Goal: Communication & Community: Ask a question

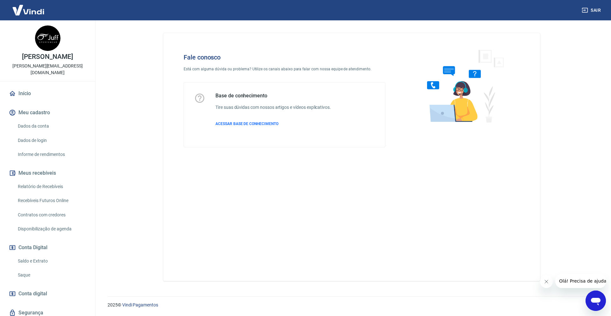
click at [560, 281] on span "Olá! Precisa de ajuda?" at bounding box center [584, 280] width 50 height 5
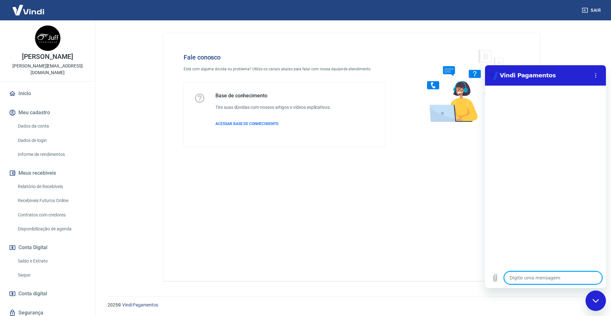
type textarea "O"
type textarea "x"
type textarea "Ol"
type textarea "x"
type textarea "Olá"
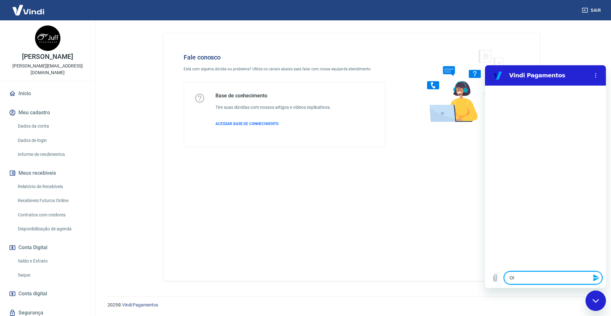
type textarea "x"
type textarea "Olá,"
type textarea "x"
type textarea "Olá,"
type textarea "x"
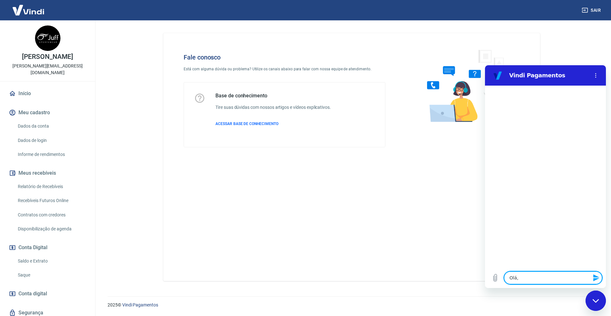
type textarea "Olá, g"
type textarea "x"
type textarea "Olá, go"
type textarea "x"
type textarea "Olá, gos"
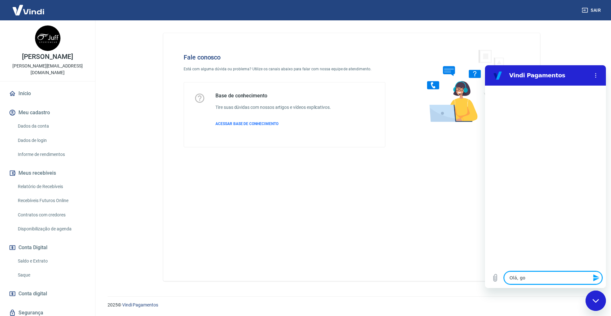
type textarea "x"
type textarea "Olá, gost"
type textarea "x"
type textarea "Olá, gosta"
type textarea "x"
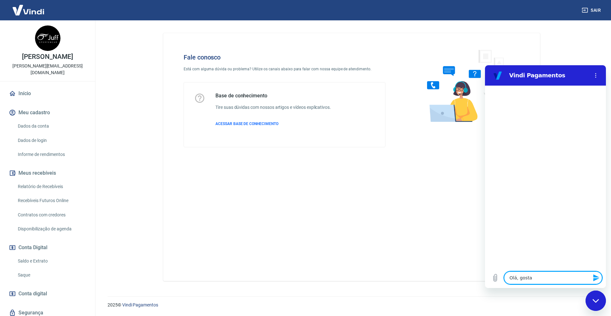
type textarea "Olá, gostar"
type textarea "x"
type textarea "Olá, gostari"
type textarea "x"
type textarea "Olá, gostaria"
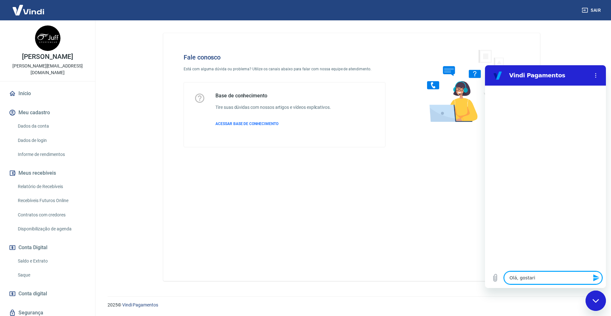
type textarea "x"
type textarea "Olá, gostaria"
type textarea "x"
type textarea "Olá, gostaria d"
type textarea "x"
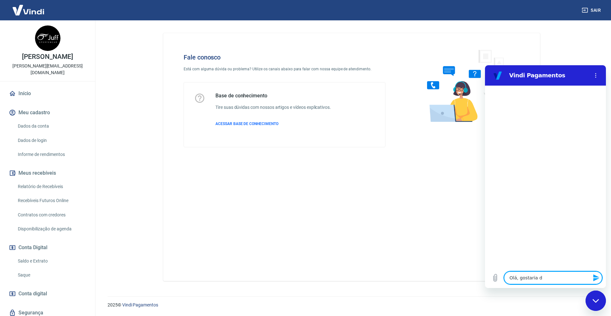
type textarea "Olá, gostaria de"
type textarea "x"
type textarea "Olá, gostaria de"
type textarea "x"
type textarea "Olá, gostaria de c"
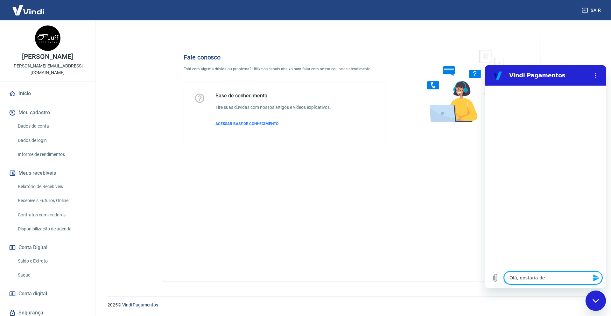
type textarea "x"
type textarea "Olá, gostaria de ca"
type textarea "x"
type textarea "Olá, gostaria de can"
type textarea "x"
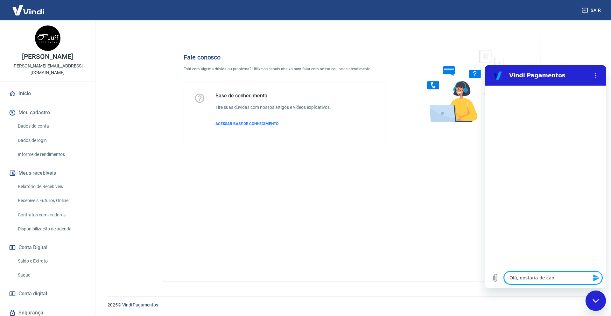
type textarea "Olá, gostaria de canc"
type textarea "x"
type textarea "Olá, gostaria de cance"
type textarea "x"
type textarea "Olá, gostaria de cancel"
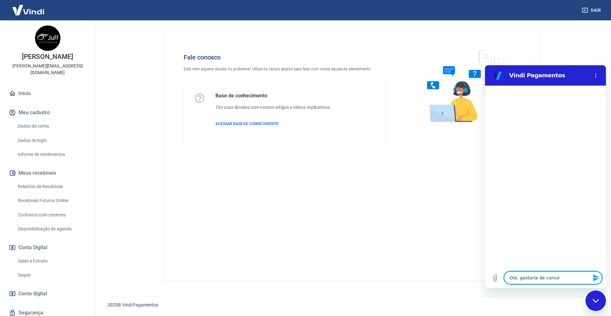
type textarea "x"
type textarea "Olá, gostaria de cancela"
type textarea "x"
type textarea "Olá, gostaria de cancelar"
type textarea "x"
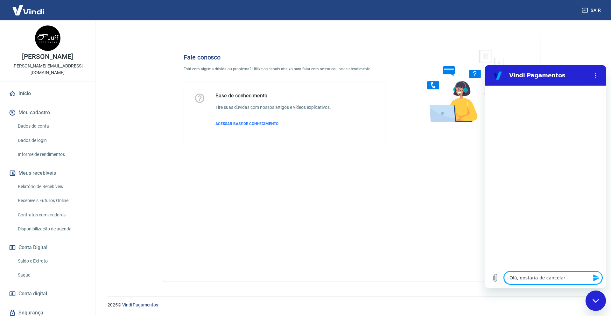
type textarea "Olá, gostaria de cancelar"
type textarea "x"
type textarea "Olá, gostaria de cancelar o"
type textarea "x"
type textarea "Olá, gostaria de cancelar o"
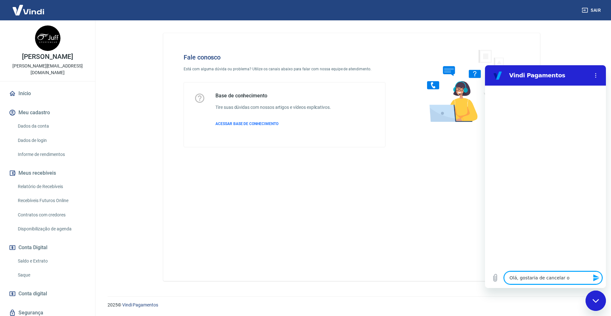
type textarea "x"
type textarea "Olá, gostaria de cancelar o c"
type textarea "x"
type textarea "Olá, gostaria de cancelar o co"
type textarea "x"
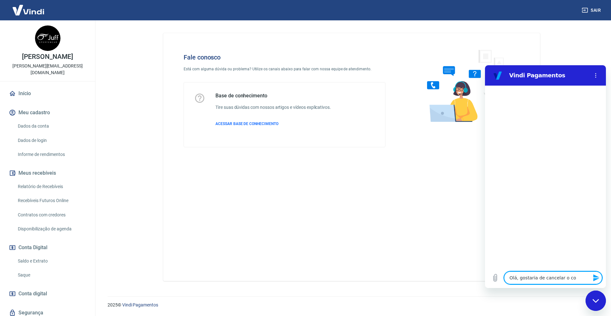
type textarea "Olá, gostaria de cancelar o con"
type textarea "x"
type textarea "Olá, gostaria de cancelar o cont"
type textarea "x"
type textarea "Olá, gostaria de cancelar o contr"
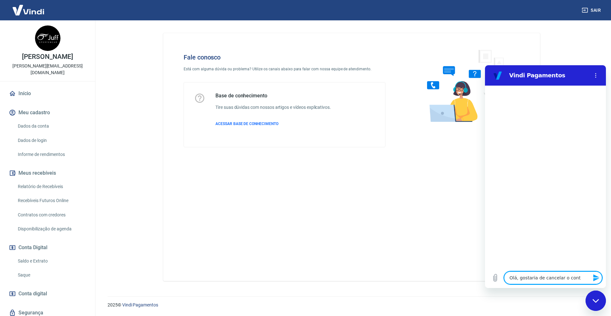
type textarea "x"
type textarea "Olá, gostaria de cancelar o contra"
type textarea "x"
type textarea "Olá, gostaria de cancelar o contrat"
type textarea "x"
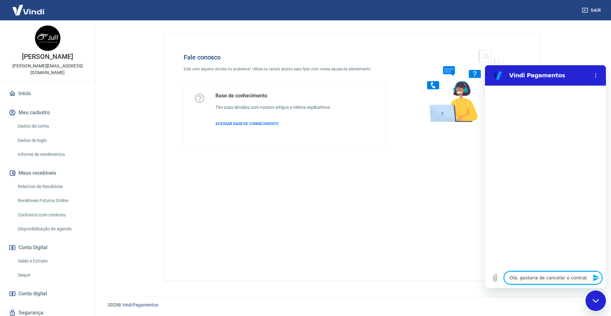
type textarea "Olá, gostaria de cancelar o contrato"
type textarea "x"
type textarea "Olá, gostaria de cancelar o contrato"
type textarea "x"
type textarea "Olá, gostaria de cancelar o contrato q"
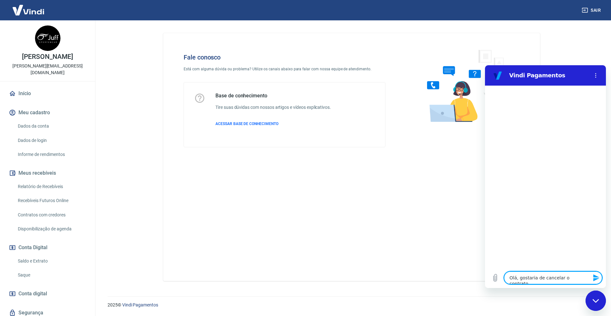
type textarea "x"
type textarea "Olá, gostaria de cancelar o contrato qu"
type textarea "x"
type textarea "Olá, gostaria de cancelar o contrato que"
type textarea "x"
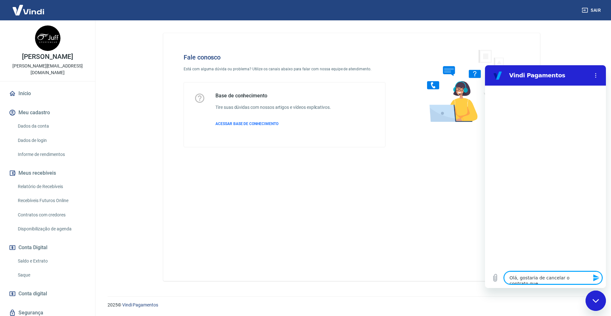
type textarea "Olá, gostaria de cancelar o contrato que"
type textarea "x"
type textarea "Olá, gostaria de cancelar o contrato que t"
type textarea "x"
type textarea "Olá, gostaria de cancelar o contrato que te"
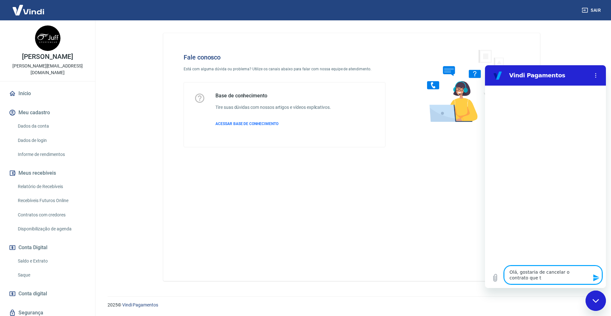
type textarea "x"
type textarea "Olá, gostaria de cancelar o contrato que ten"
type textarea "x"
type textarea "Olá, gostaria de cancelar o contrato que tenh"
type textarea "x"
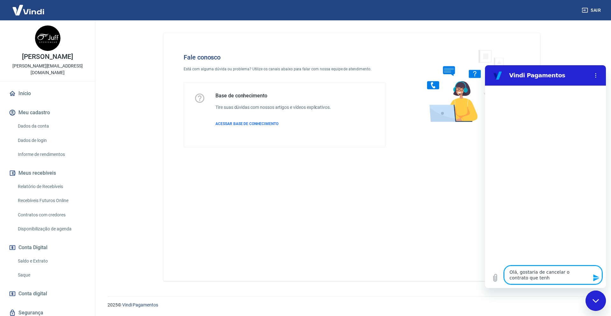
type textarea "Olá, gostaria de cancelar o contrato que tenho"
type textarea "x"
type textarea "Olá, gostaria de cancelar o contrato que tenho"
type textarea "x"
type textarea "Olá, gostaria de cancelar o contrato que tenho c"
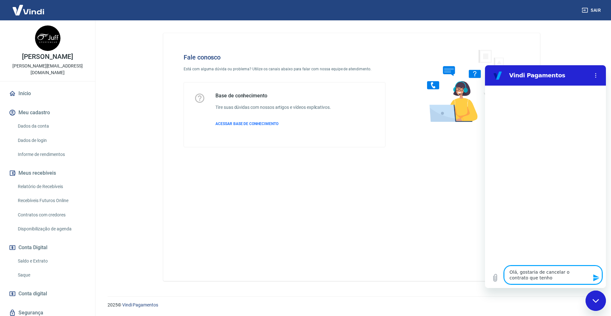
type textarea "x"
type textarea "Olá, gostaria de cancelar o contrato que tenho co"
type textarea "x"
type textarea "Olá, gostaria de cancelar o contrato que tenho com"
type textarea "x"
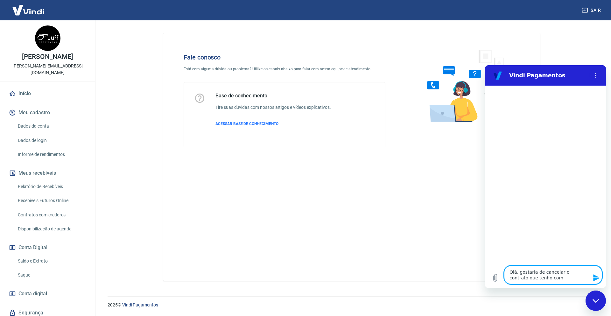
type textarea "Olá, gostaria de cancelar o contrato que tenho com"
type textarea "x"
type textarea "Olá, gostaria de cancelar o contrato que tenho com v"
type textarea "x"
type textarea "Olá, gostaria de cancelar o contrato que tenho com vc"
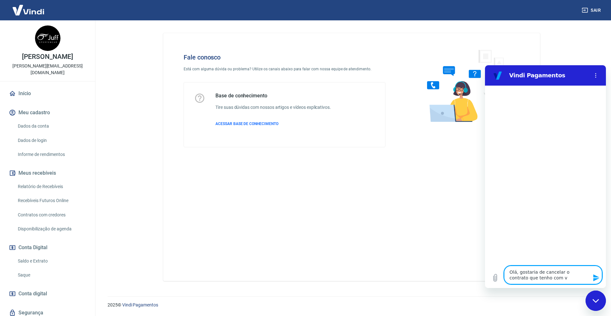
type textarea "x"
type textarea "Olá, gostaria de cancelar o contrato que tenho com vcs"
type textarea "x"
type textarea "Olá, gostaria de cancelar o contrato que tenho com vcs,"
type textarea "x"
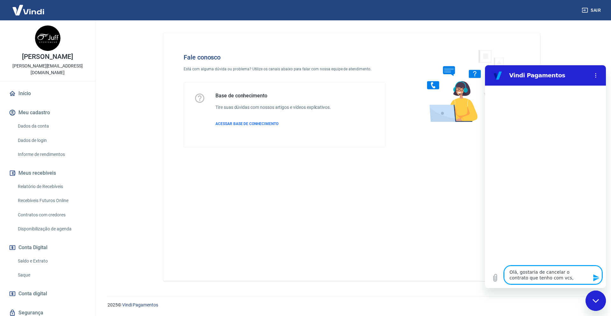
type textarea "Olá, gostaria de cancelar o contrato que tenho com vcs,"
type textarea "x"
type textarea "Olá, gostaria de cancelar o contrato que tenho com vcs, c"
type textarea "x"
type textarea "Olá, gostaria de cancelar o contrato que tenho com vcs, co"
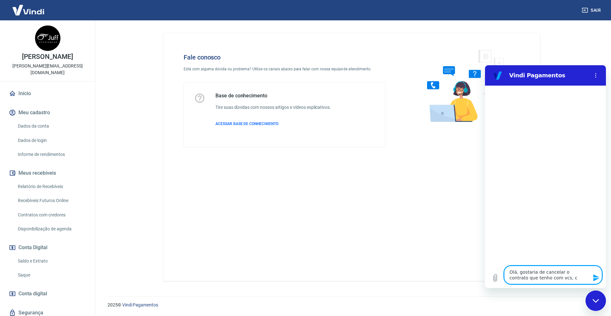
type textarea "x"
type textarea "Olá, gostaria de cancelar o contrato que tenho com vcs, com"
type textarea "x"
type textarea "Olá, gostaria de cancelar o contrato que tenho com vcs, como"
type textarea "x"
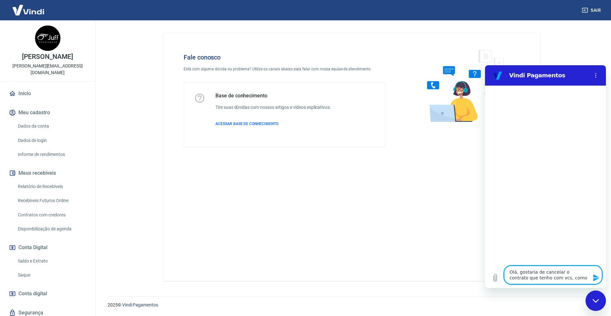
type textarea "Olá, gostaria de cancelar o contrato que tenho com vcs, como"
type textarea "x"
type textarea "Olá, gostaria de cancelar o contrato que tenho com vcs, como f"
type textarea "x"
type textarea "Olá, gostaria de cancelar o contrato que tenho com vcs, como fa"
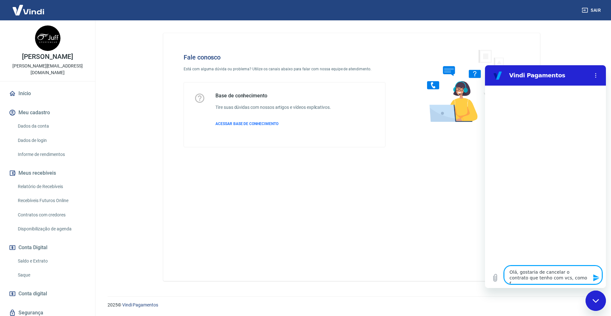
type textarea "x"
type textarea "Olá, gostaria de cancelar o contrato que tenho com vcs, como faz"
type textarea "x"
type textarea "Olá, gostaria de cancelar o contrato que tenho com vcs, como faze"
type textarea "x"
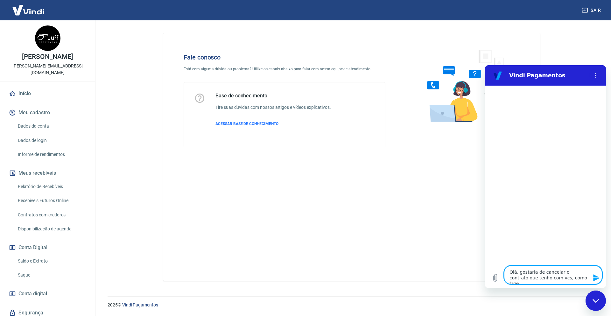
type textarea "Olá, gostaria de cancelar o contrato que tenho com vcs, como fazem"
type textarea "x"
type textarea "Olá, gostaria de cancelar o contrato que tenho com vcs, como fazemo"
type textarea "x"
type textarea "Olá, gostaria de cancelar o contrato que tenho com vcs, como fazemos"
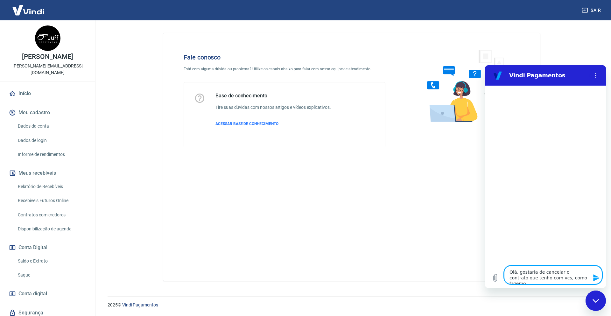
type textarea "x"
type textarea "Olá, gostaria de cancelar o contrato que tenho com vcs, como fazemos?"
type textarea "x"
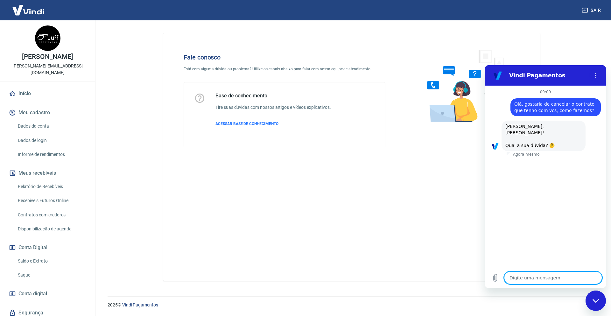
scroll to position [16, 0]
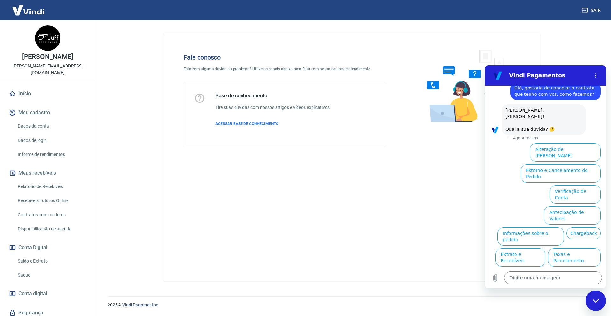
click at [560, 290] on button "Assinaturas e Faturas Tray" at bounding box center [569, 299] width 61 height 18
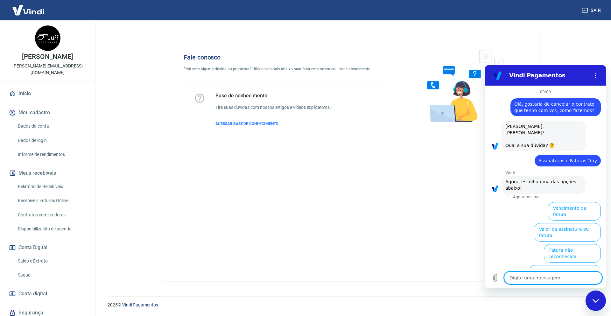
scroll to position [59, 0]
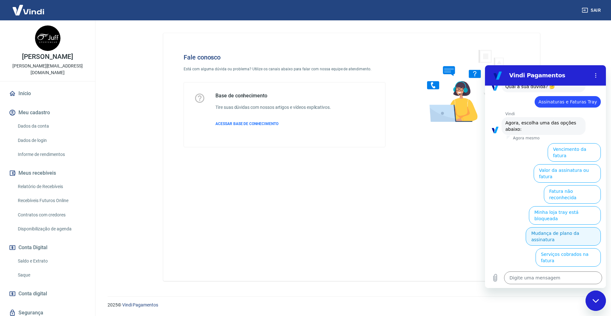
click at [561, 227] on button "Mudança de plano da assinatura" at bounding box center [562, 236] width 75 height 18
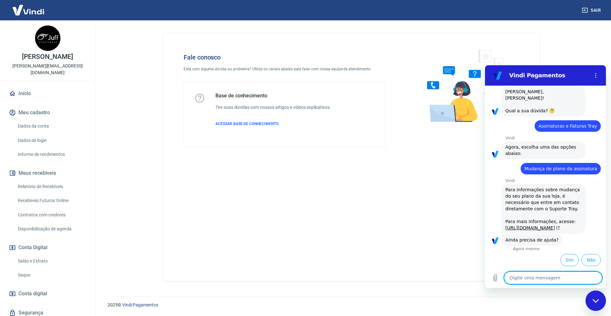
scroll to position [54, 0]
click at [561, 259] on button "Sim" at bounding box center [569, 260] width 18 height 12
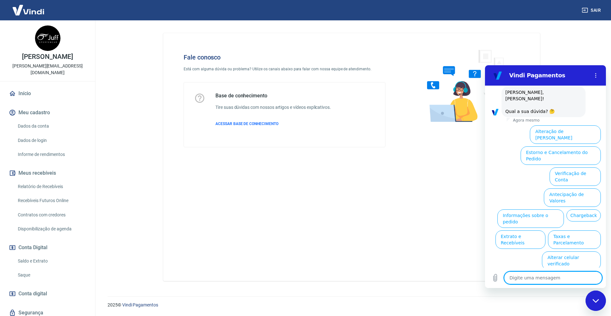
scroll to position [220, 0]
click at [545, 140] on button "Alteração de Dados Cadastrais" at bounding box center [565, 133] width 71 height 18
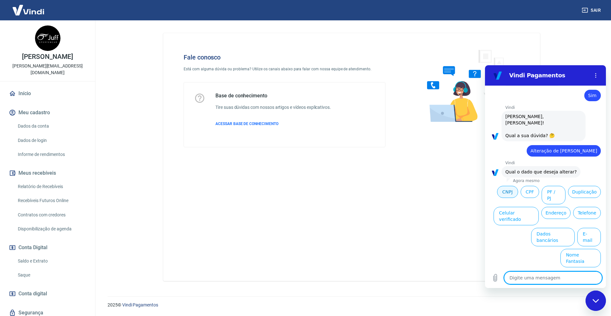
scroll to position [198, 0]
click at [518, 197] on button "CNPJ" at bounding box center [507, 190] width 21 height 12
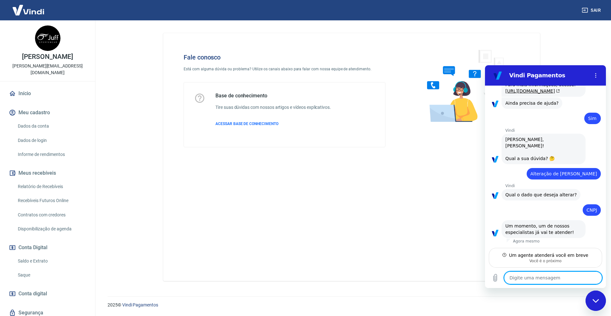
scroll to position [184, 0]
type textarea "x"
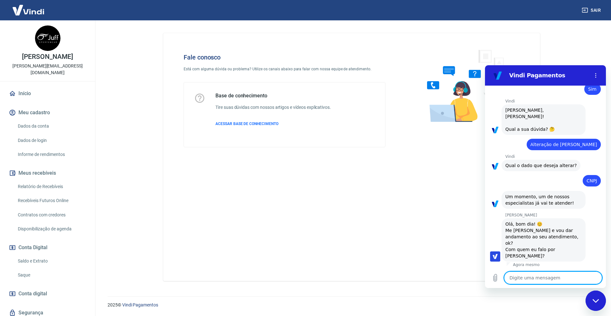
scroll to position [208, 0]
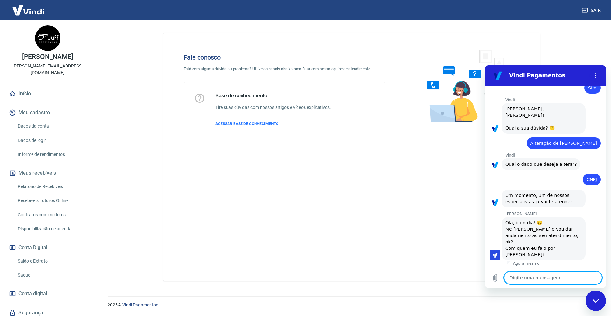
type textarea "O"
type textarea "x"
type textarea "Oi"
type textarea "x"
type textarea "Oi"
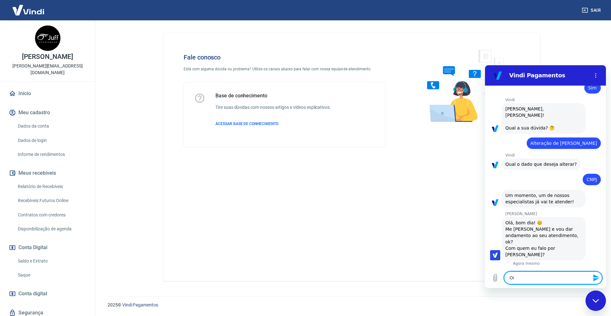
type textarea "x"
type textarea "Oi A"
type textarea "x"
type textarea "Oi An"
type textarea "x"
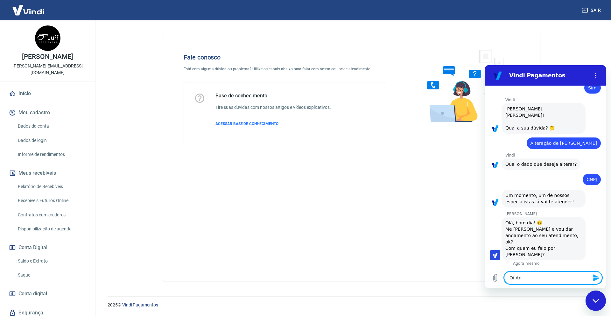
type textarea "Oi And"
type textarea "x"
type textarea "Oi Andr"
type textarea "x"
type textarea "Oi Andre"
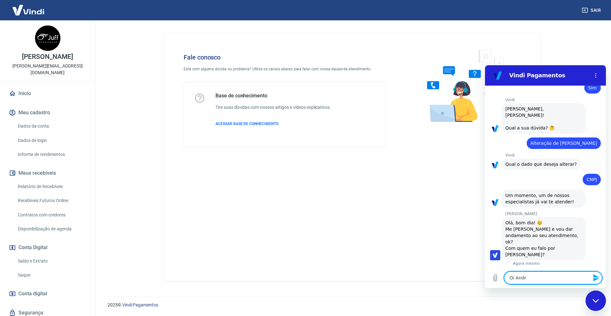
type textarea "x"
type textarea "Oi Andrez"
type textarea "x"
type textarea "Oi Andrezz"
type textarea "x"
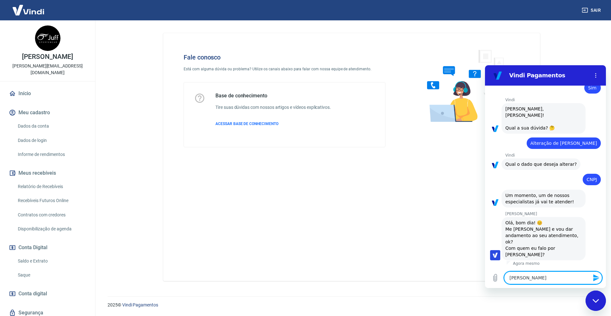
type textarea "Oi Andrezza"
type textarea "x"
type textarea "Oi Andrezza,"
type textarea "x"
type textarea "Oi Andrezza,"
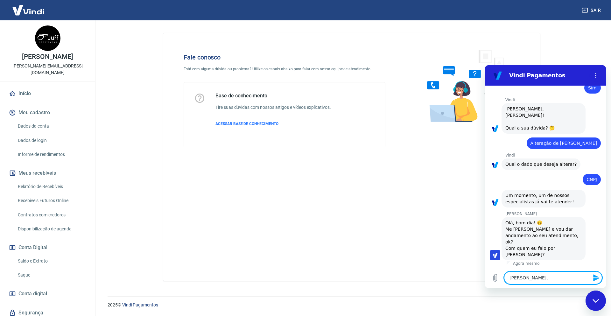
type textarea "x"
type textarea "Oi Andrezza, a"
type textarea "x"
type textarea "Oi Andrezza, aq"
type textarea "x"
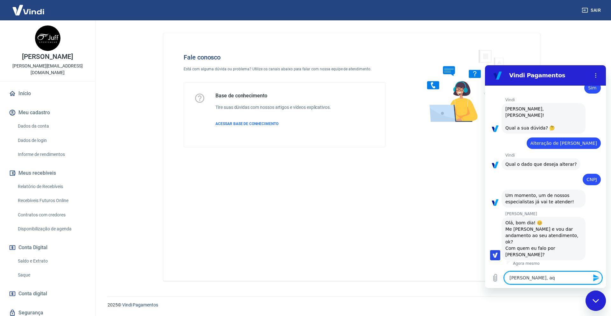
type textarea "Oi Andrezza, aqu"
type textarea "x"
type textarea "Oi Andrezza, aqui"
type textarea "x"
type textarea "Oi Andrezza, aqui"
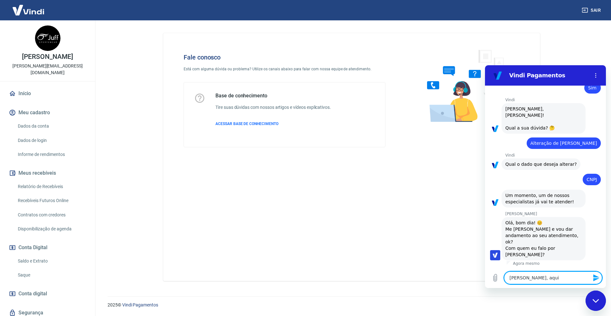
type textarea "x"
type textarea "Oi Andrezza, aqui é"
type textarea "x"
type textarea "Oi Andrezza, aqui é"
type textarea "x"
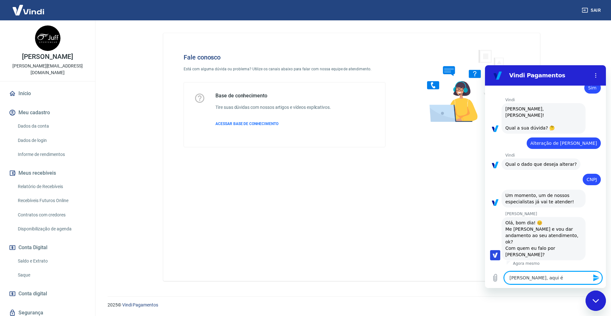
type textarea "Oi Andrezza, aqui é o"
type textarea "x"
type textarea "Oi Andrezza, aqui é o"
type textarea "x"
type textarea "Oi Andrezza, aqui é o F"
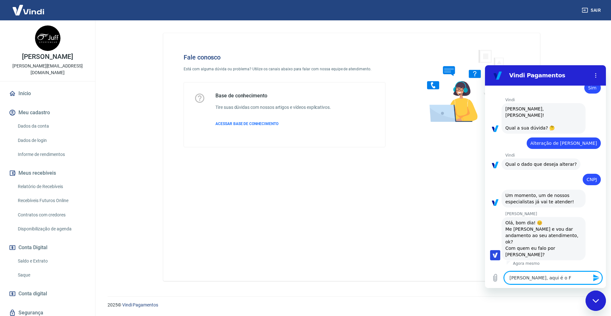
type textarea "x"
type textarea "Oi Andrezza, aqui é o Fl"
type textarea "x"
type textarea "Oi Andrezza, aqui é o Fla"
type textarea "x"
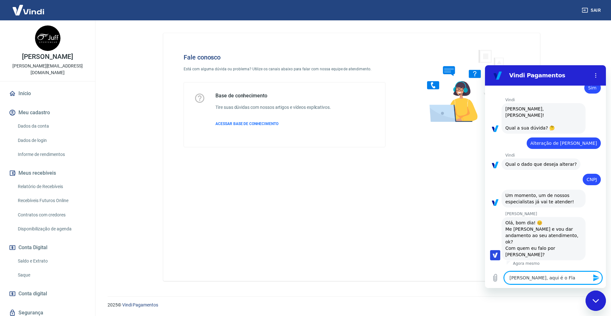
type textarea "Oi Andrezza, aqui é o Flav"
type textarea "x"
type textarea "Oi Andrezza, aqui é o Flavi"
type textarea "x"
type textarea "Oi Andrezza, aqui é o Flavio"
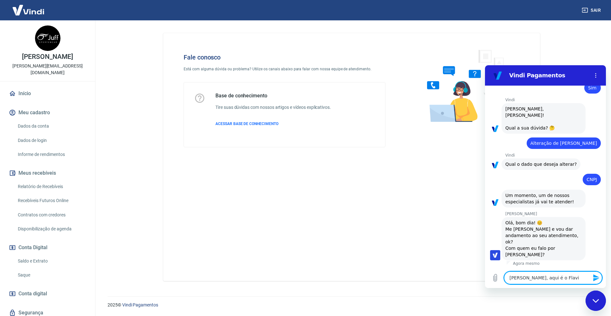
type textarea "x"
type textarea "Oi Andrezza, aqui é o Flavio"
type textarea "x"
type textarea "Oi Andrezza, aqui é o Flavio c"
type textarea "x"
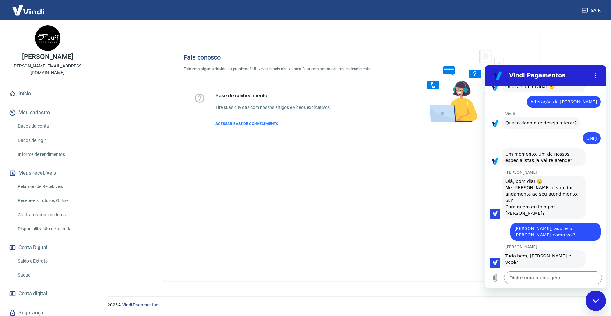
scroll to position [245, 0]
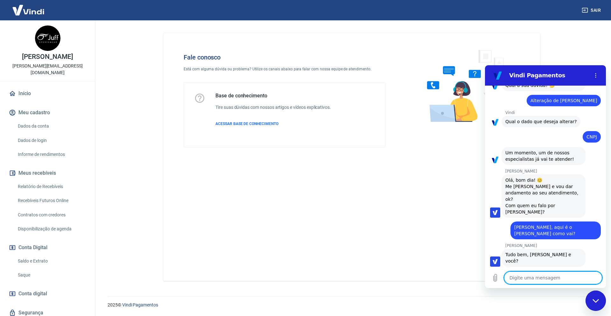
click at [526, 276] on textarea at bounding box center [553, 277] width 98 height 13
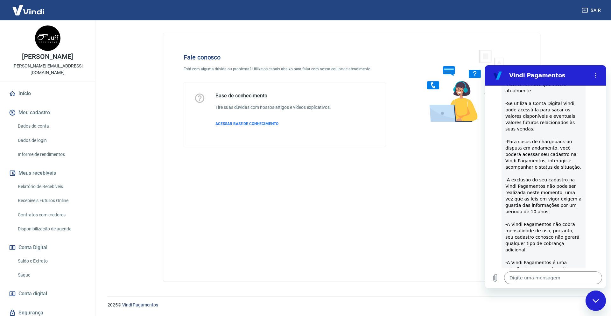
scroll to position [629, 0]
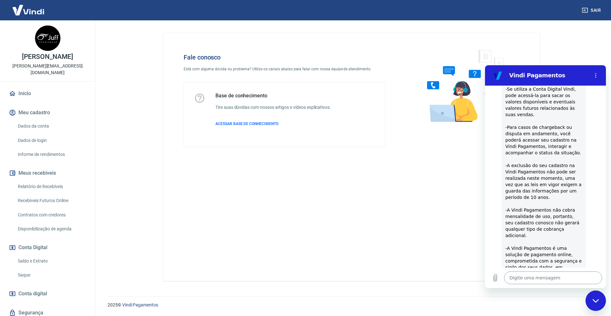
click at [538, 278] on textarea at bounding box center [553, 277] width 98 height 13
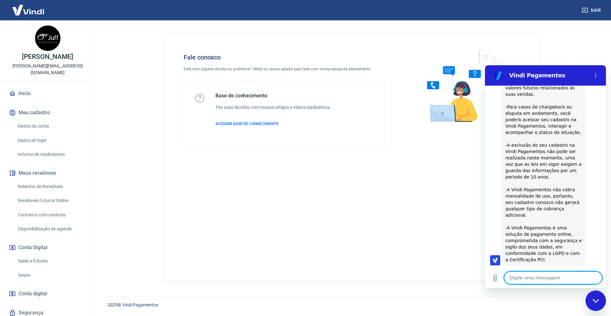
scroll to position [651, 0]
click at [539, 276] on textarea at bounding box center [553, 277] width 98 height 13
paste textarea "Prezado Cliente, Conforme sua escolha, tentamos realizar o débito automático da…"
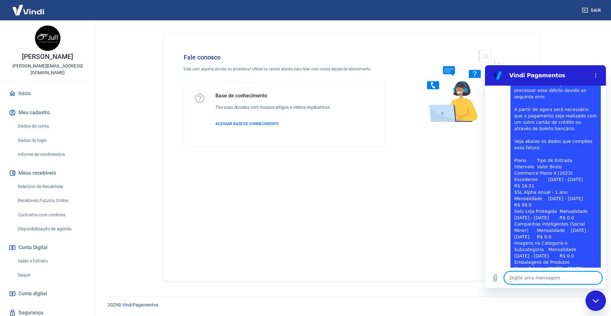
scroll to position [899, 0]
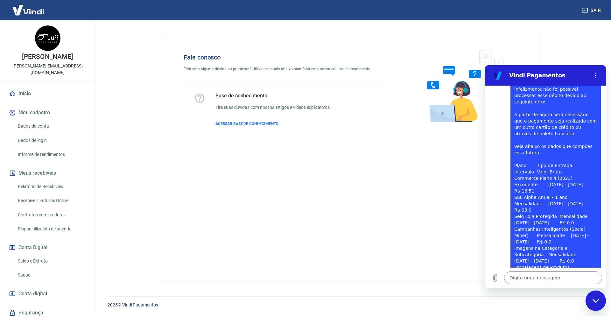
click at [554, 277] on textarea at bounding box center [553, 277] width 98 height 13
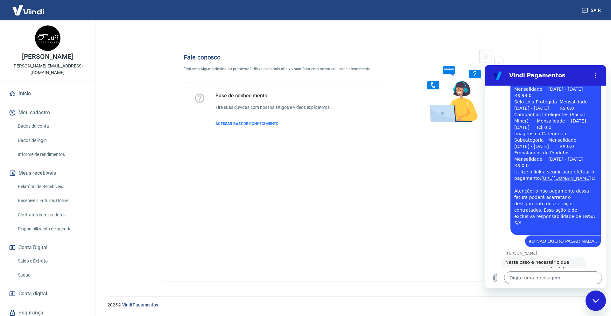
scroll to position [1014, 0]
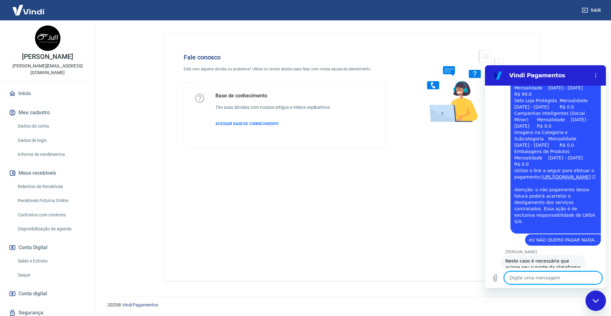
click at [545, 276] on textarea at bounding box center [553, 277] width 98 height 13
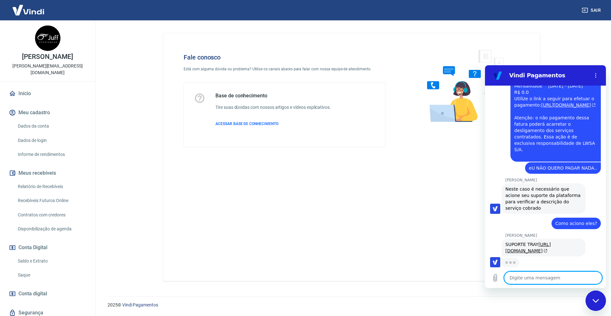
scroll to position [1086, 0]
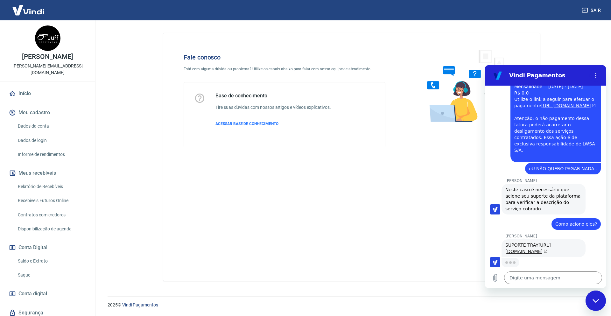
click at [522, 242] on link "https://basedeconhecimento.tray.com.br/hc/pt-br/articles/6743727654171-Como-ent…" at bounding box center [527, 247] width 45 height 11
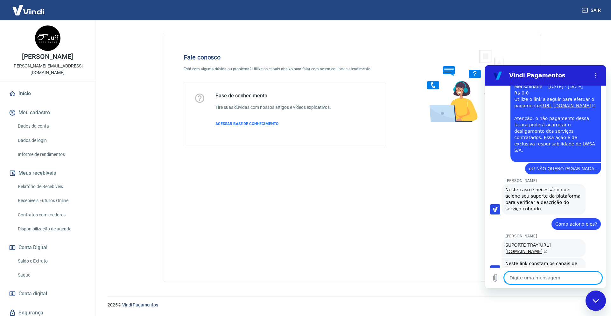
scroll to position [1101, 0]
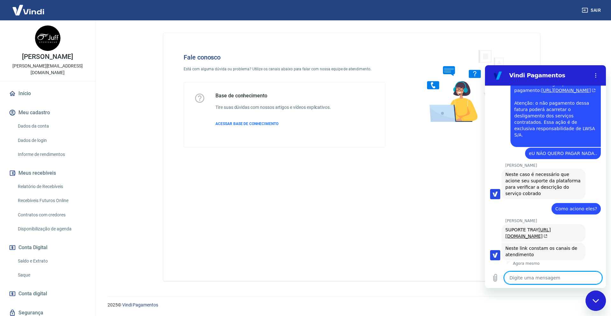
click at [541, 279] on textarea at bounding box center [553, 277] width 98 height 13
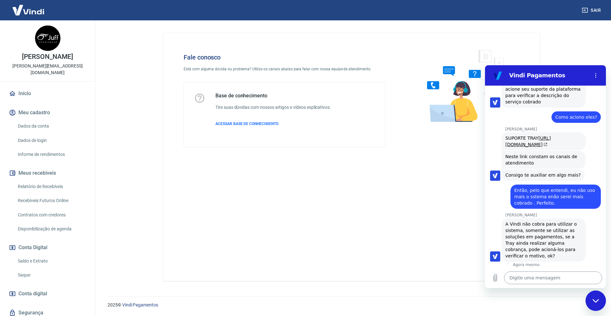
scroll to position [1194, 0]
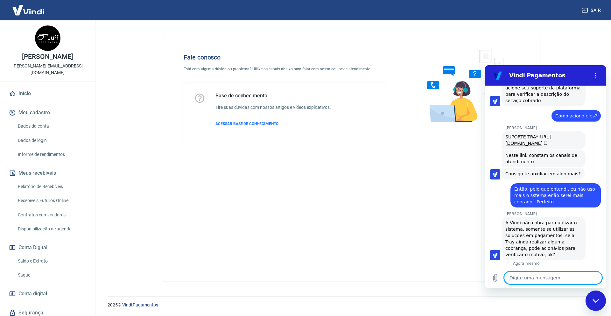
click at [549, 280] on textarea at bounding box center [553, 277] width 98 height 13
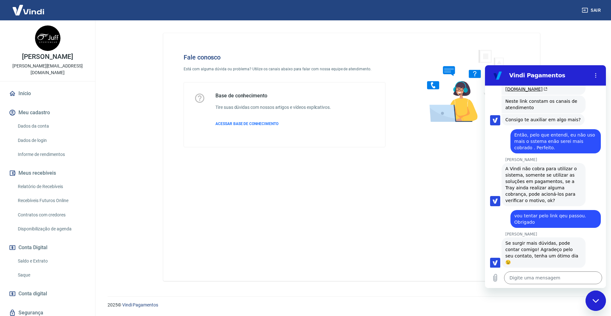
scroll to position [1249, 0]
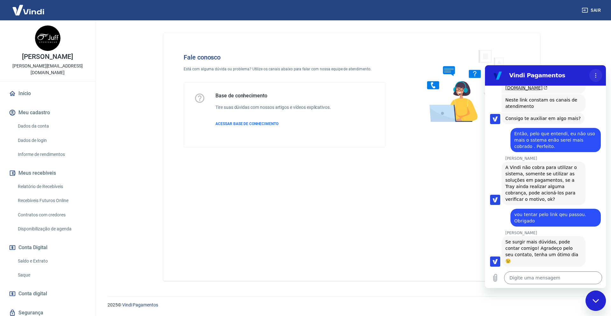
click at [594, 72] on button "Menu de opções" at bounding box center [595, 75] width 13 height 13
click at [588, 56] on main "Fale conosco Está com alguma dúvida ou problema? Utilize os canais abaixo para …" at bounding box center [351, 167] width 518 height 295
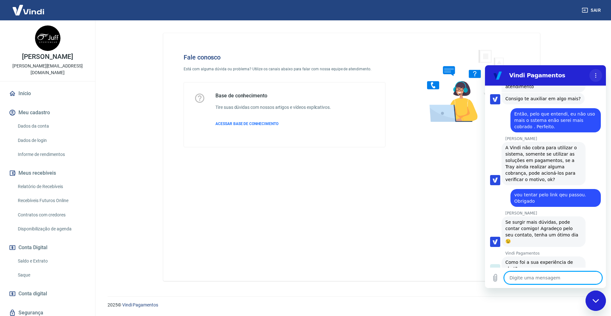
scroll to position [1285, 0]
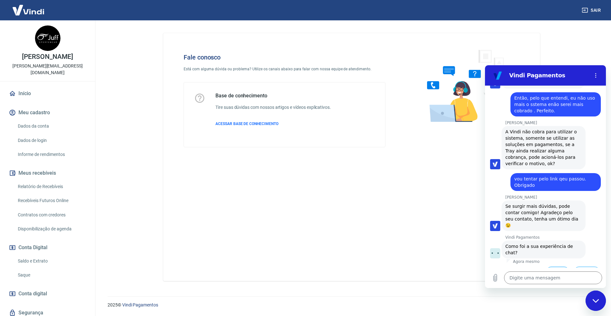
click at [552, 267] on button "Boa 👍" at bounding box center [557, 276] width 25 height 18
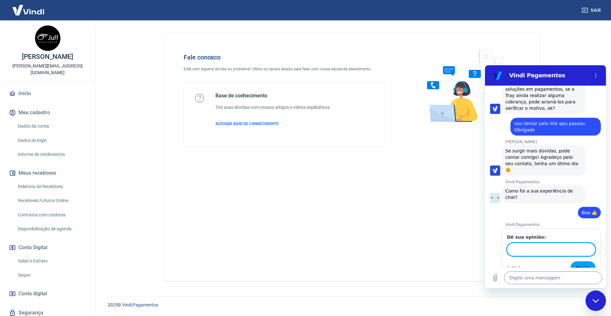
scroll to position [1339, 0]
click at [562, 243] on input "Dê sua opinião:" at bounding box center [551, 249] width 88 height 13
click at [570, 262] on button "Enviar" at bounding box center [582, 268] width 25 height 13
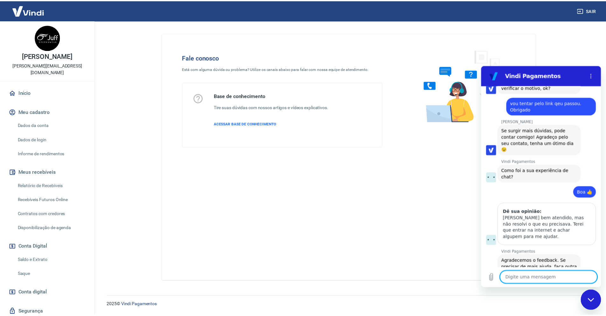
scroll to position [0, 0]
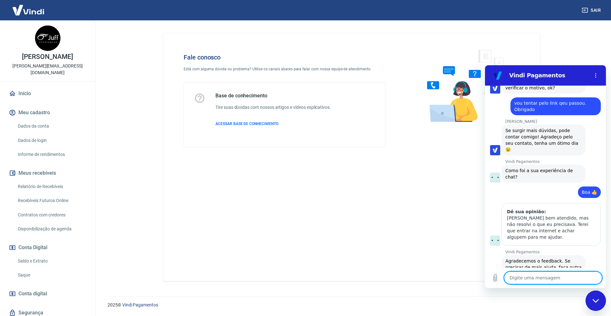
click at [58, 71] on p "flavio@juff.com.br" at bounding box center [47, 69] width 85 height 13
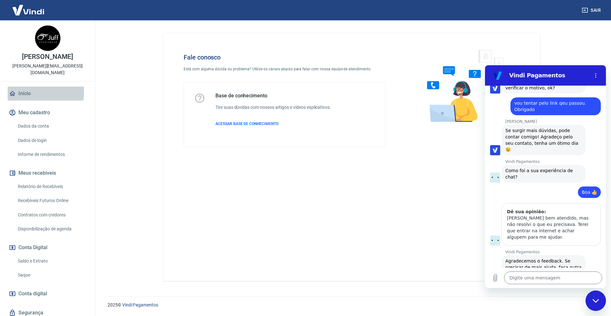
click at [27, 91] on link "Início" at bounding box center [48, 94] width 80 height 14
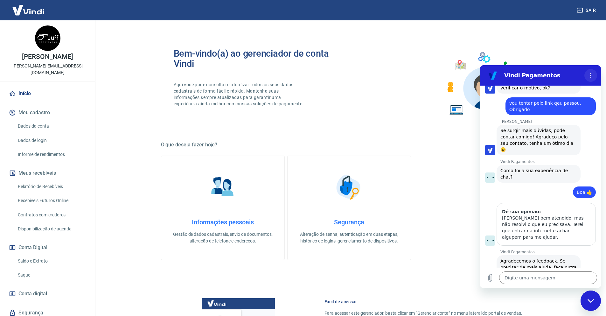
click at [589, 73] on icon "Menu de opções" at bounding box center [590, 75] width 5 height 5
click at [580, 62] on main "Bem-vindo(a) ao gerenciador de conta Vindi Aqui você pode consultar e atualizar…" at bounding box center [349, 167] width 514 height 295
drag, startPoint x: 480, startPoint y: 138, endPoint x: 473, endPoint y: 141, distance: 6.9
click at [479, 138] on div "Bem-vindo(a) ao gerenciador de conta Vindi Aqui você pode consultar e atualizar…" at bounding box center [349, 247] width 377 height 428
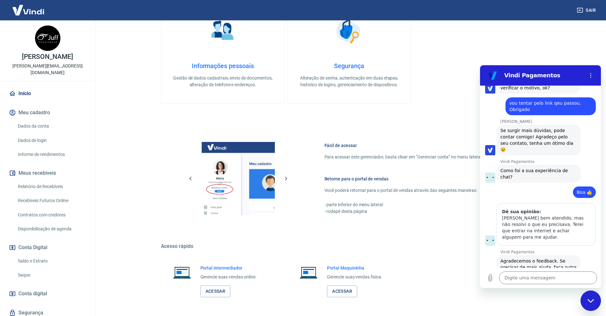
scroll to position [180, 0]
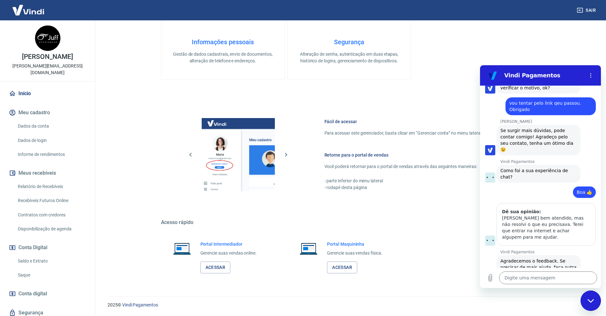
click at [588, 301] on icon "Fechar janela de mensagens" at bounding box center [590, 301] width 7 height 4
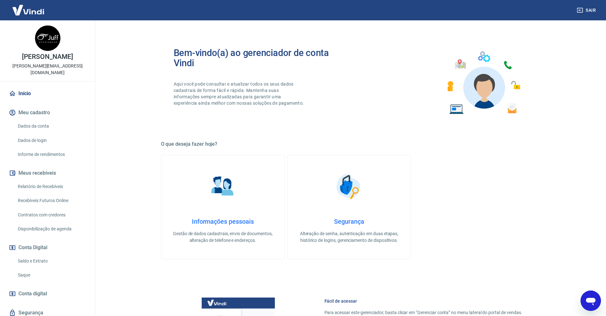
scroll to position [0, 0]
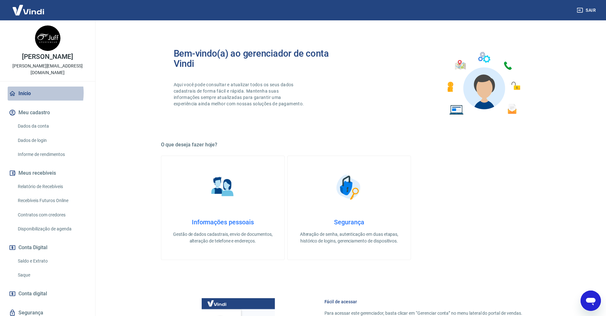
click at [27, 93] on link "Início" at bounding box center [48, 94] width 80 height 14
click at [43, 36] on img at bounding box center [47, 37] width 25 height 25
click at [34, 10] on img at bounding box center [28, 9] width 41 height 19
click at [589, 10] on button "Sair" at bounding box center [586, 10] width 23 height 12
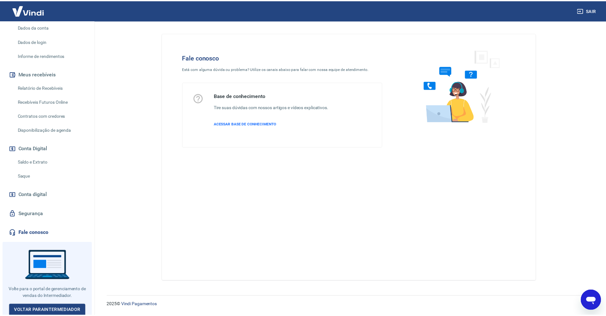
scroll to position [100, 0]
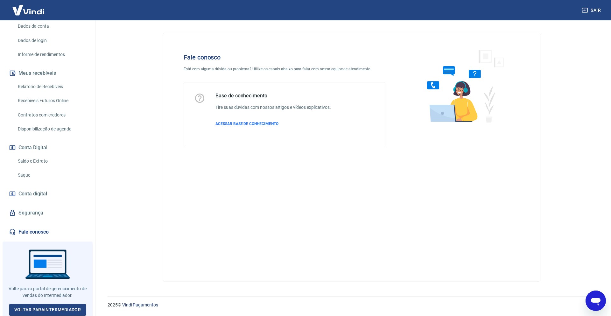
click at [28, 233] on link "Fale conosco" at bounding box center [48, 232] width 80 height 14
click at [29, 212] on link "Segurança" at bounding box center [48, 213] width 80 height 14
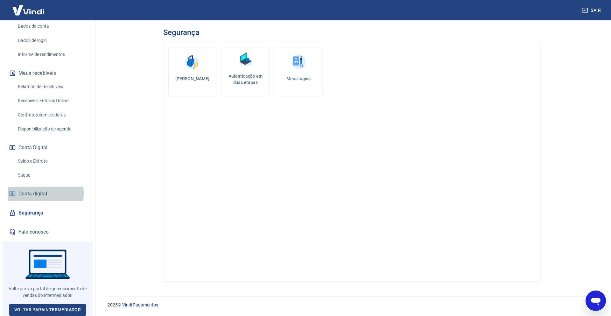
click at [32, 193] on span "Conta digital" at bounding box center [32, 193] width 29 height 9
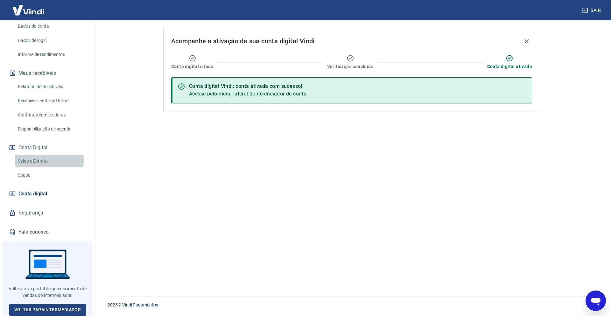
click at [33, 159] on link "Saldo e Extrato" at bounding box center [51, 161] width 72 height 13
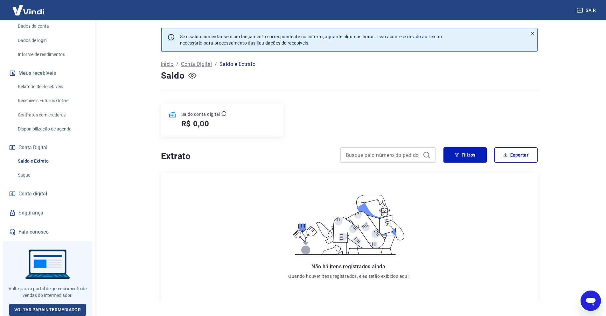
click at [193, 76] on icon "button" at bounding box center [192, 76] width 8 height 8
